Goal: Communication & Community: Answer question/provide support

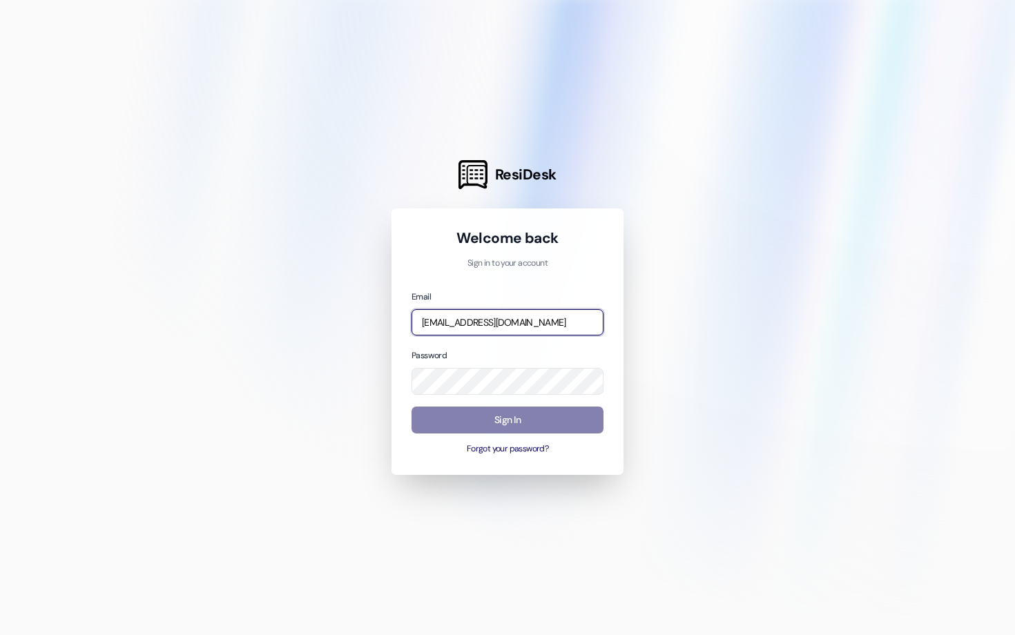
click at [481, 314] on input "[EMAIL_ADDRESS][DOMAIN_NAME]" at bounding box center [508, 322] width 192 height 27
type input "[EMAIL_ADDRESS][DOMAIN_NAME]"
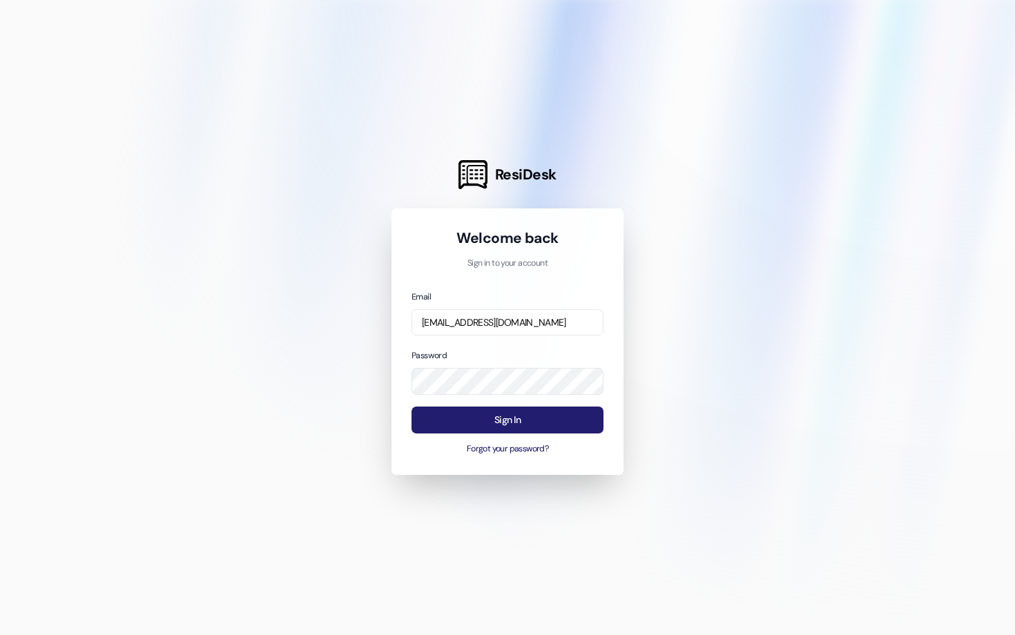
click at [474, 430] on button "Sign In" at bounding box center [508, 420] width 192 height 27
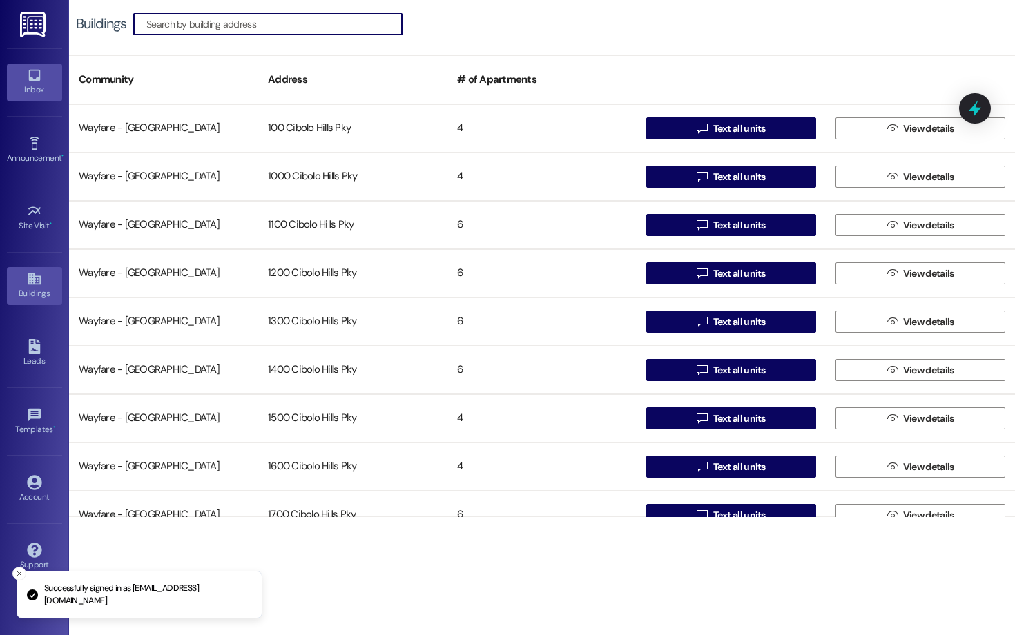
click at [48, 98] on link "Inbox" at bounding box center [34, 82] width 55 height 37
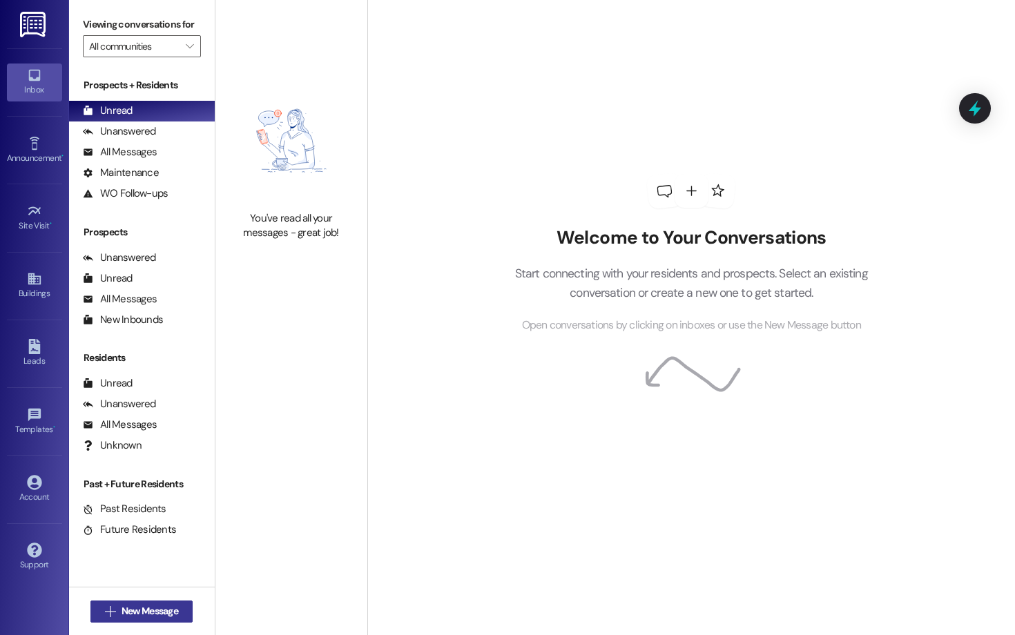
click at [147, 600] on div " New Message" at bounding box center [141, 612] width 102 height 35
click at [128, 610] on span "New Message" at bounding box center [150, 611] width 57 height 15
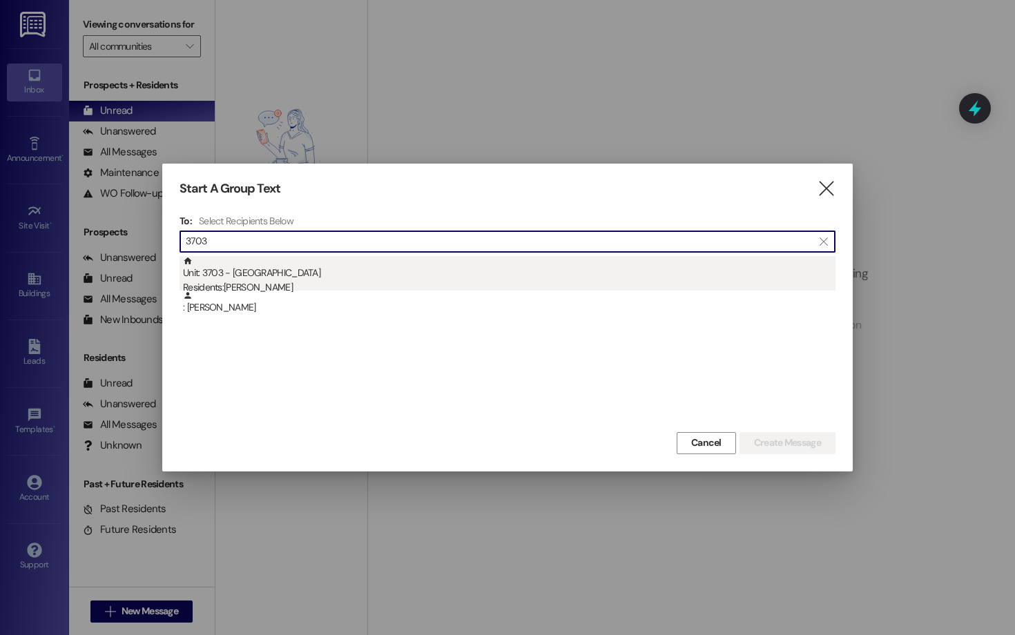
type input "3703"
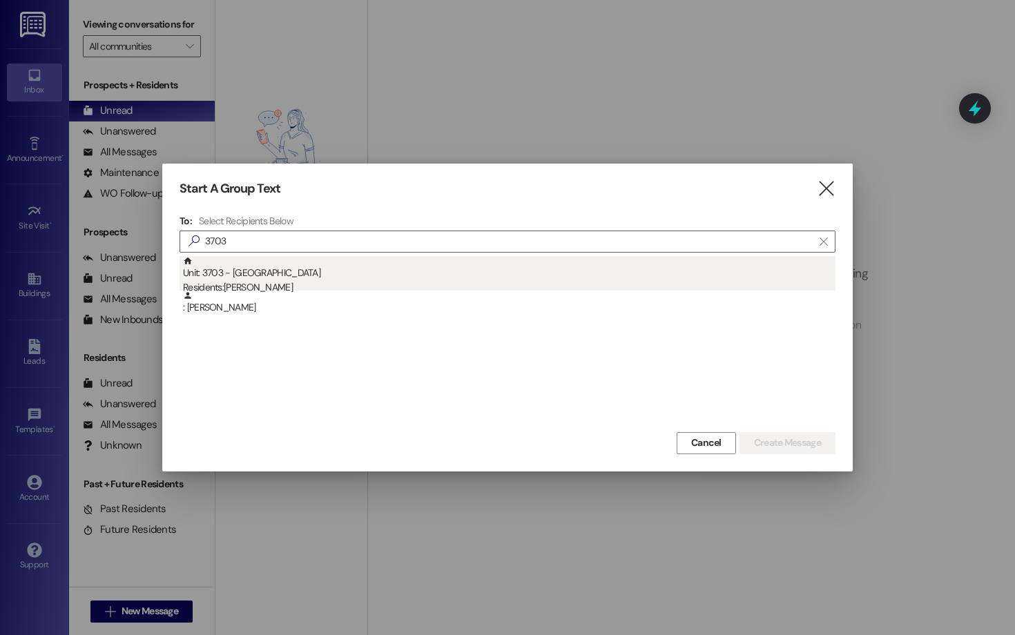
click at [265, 278] on div "Unit: 3703 - [GEOGRAPHIC_DATA] Pky Residents: [PERSON_NAME]" at bounding box center [509, 275] width 653 height 39
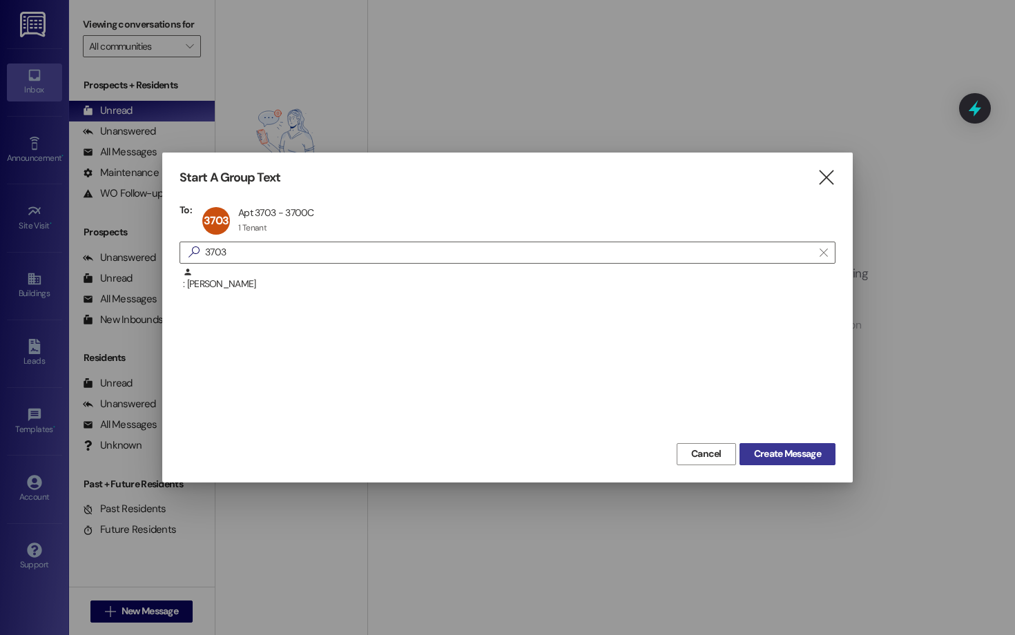
click at [746, 448] on button "Create Message" at bounding box center [788, 454] width 96 height 22
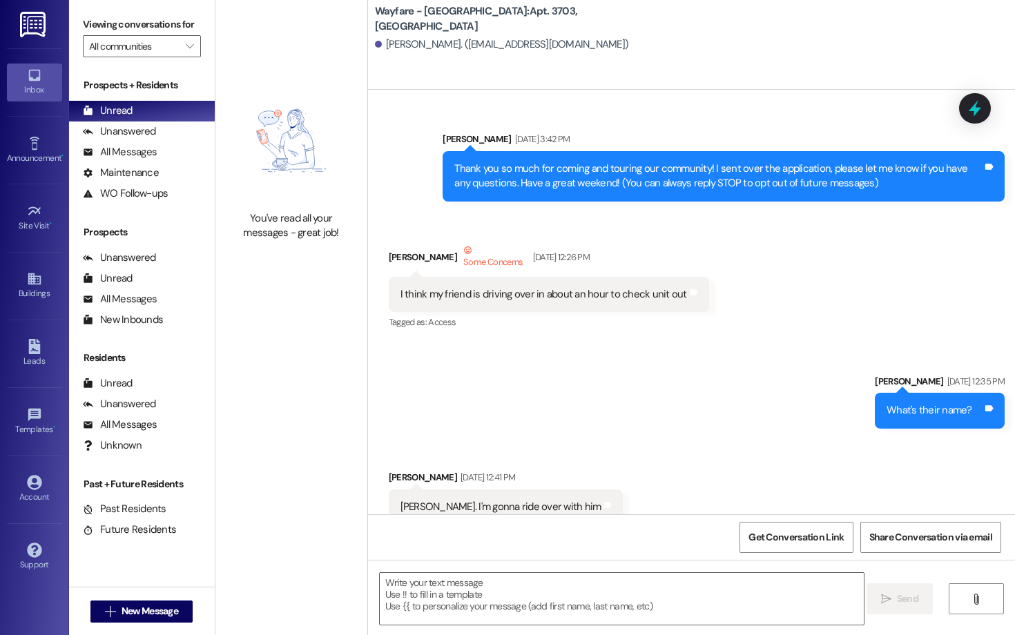
scroll to position [29911, 0]
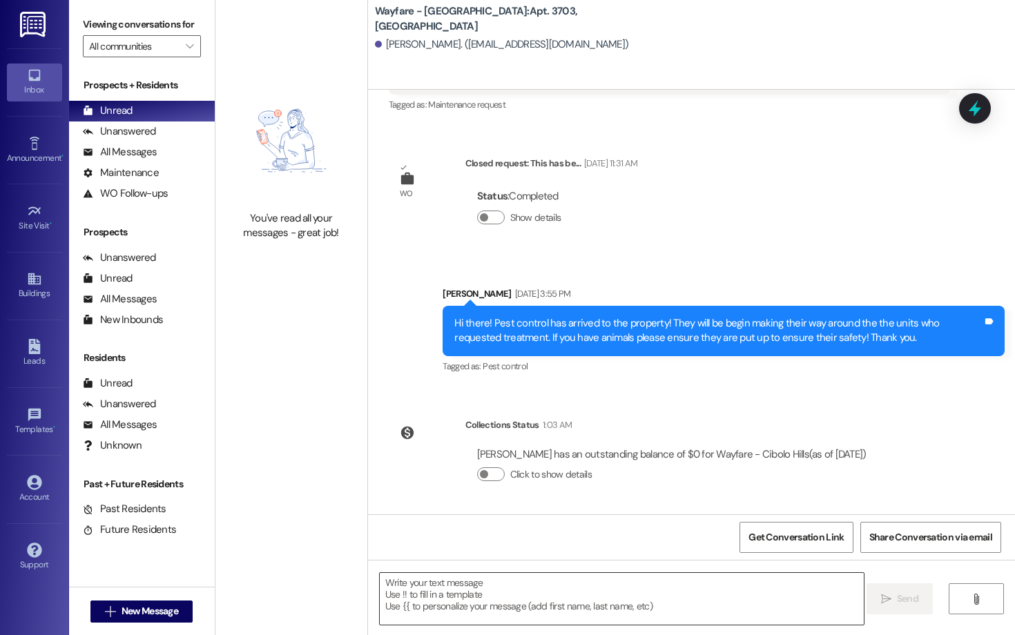
click at [613, 611] on textarea at bounding box center [622, 599] width 484 height 52
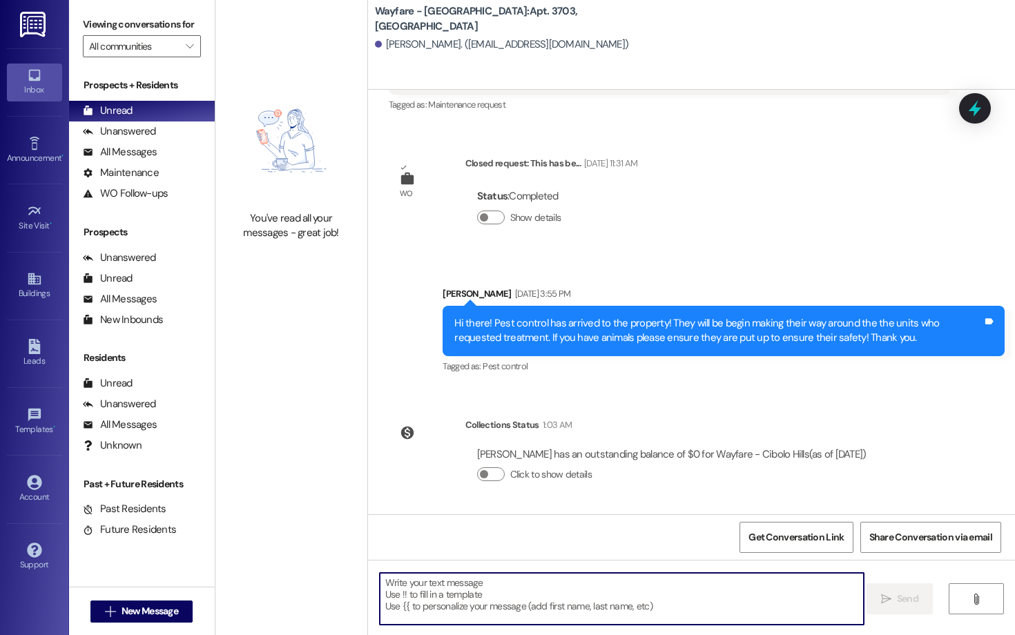
click at [613, 611] on textarea at bounding box center [622, 599] width 484 height 52
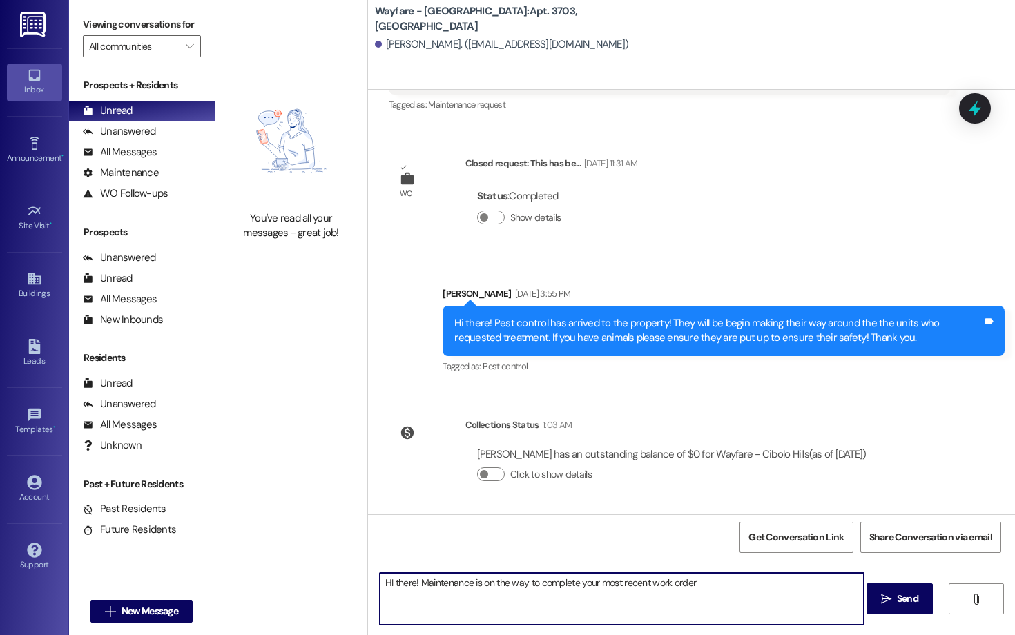
type textarea "HI there! Maintenance is on the way to complete your most recent work order."
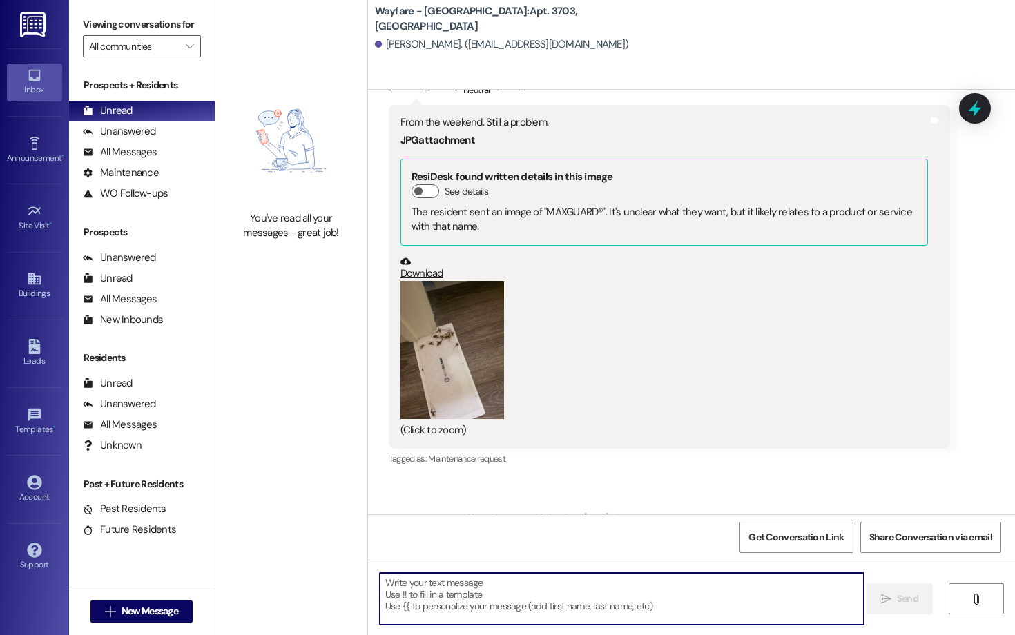
scroll to position [29522, 0]
